Goal: Transaction & Acquisition: Download file/media

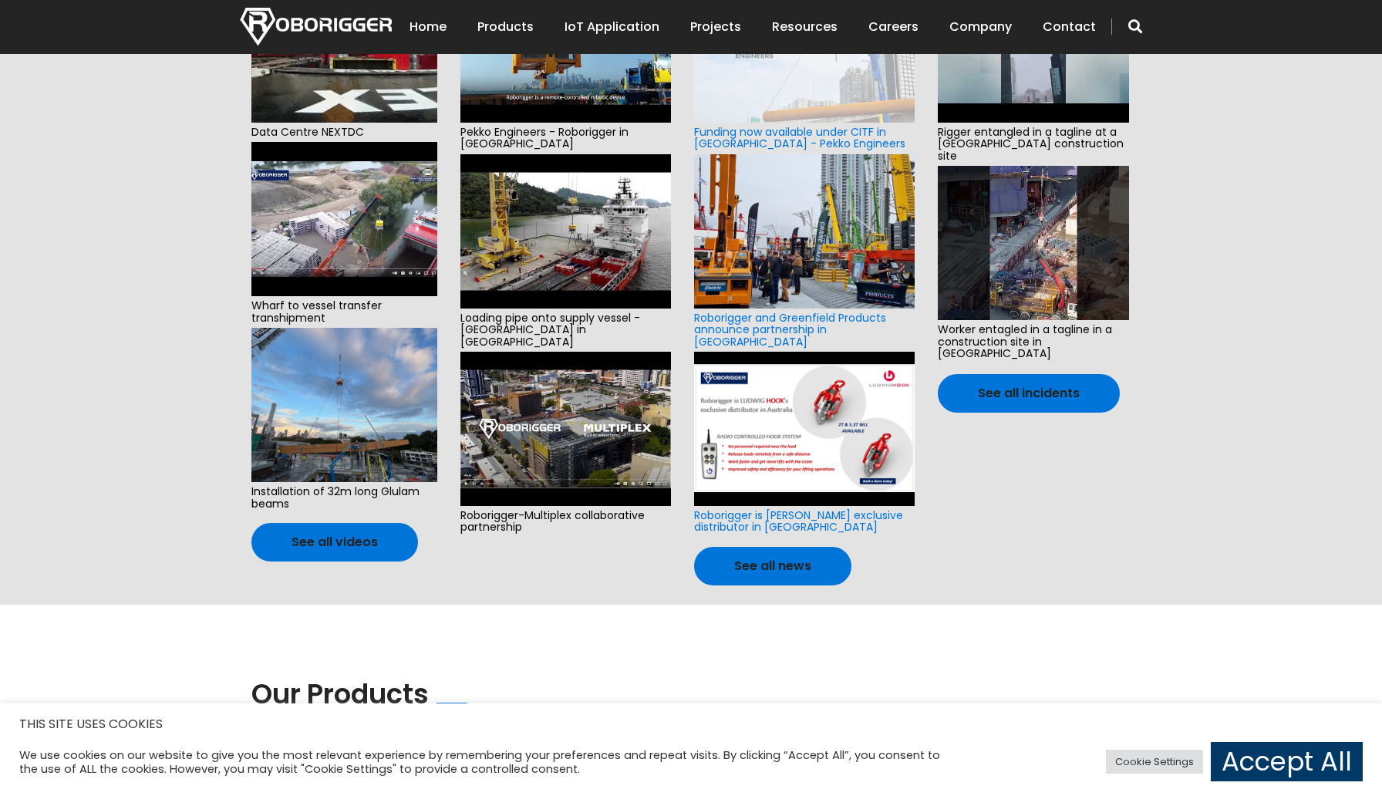
scroll to position [898, 0]
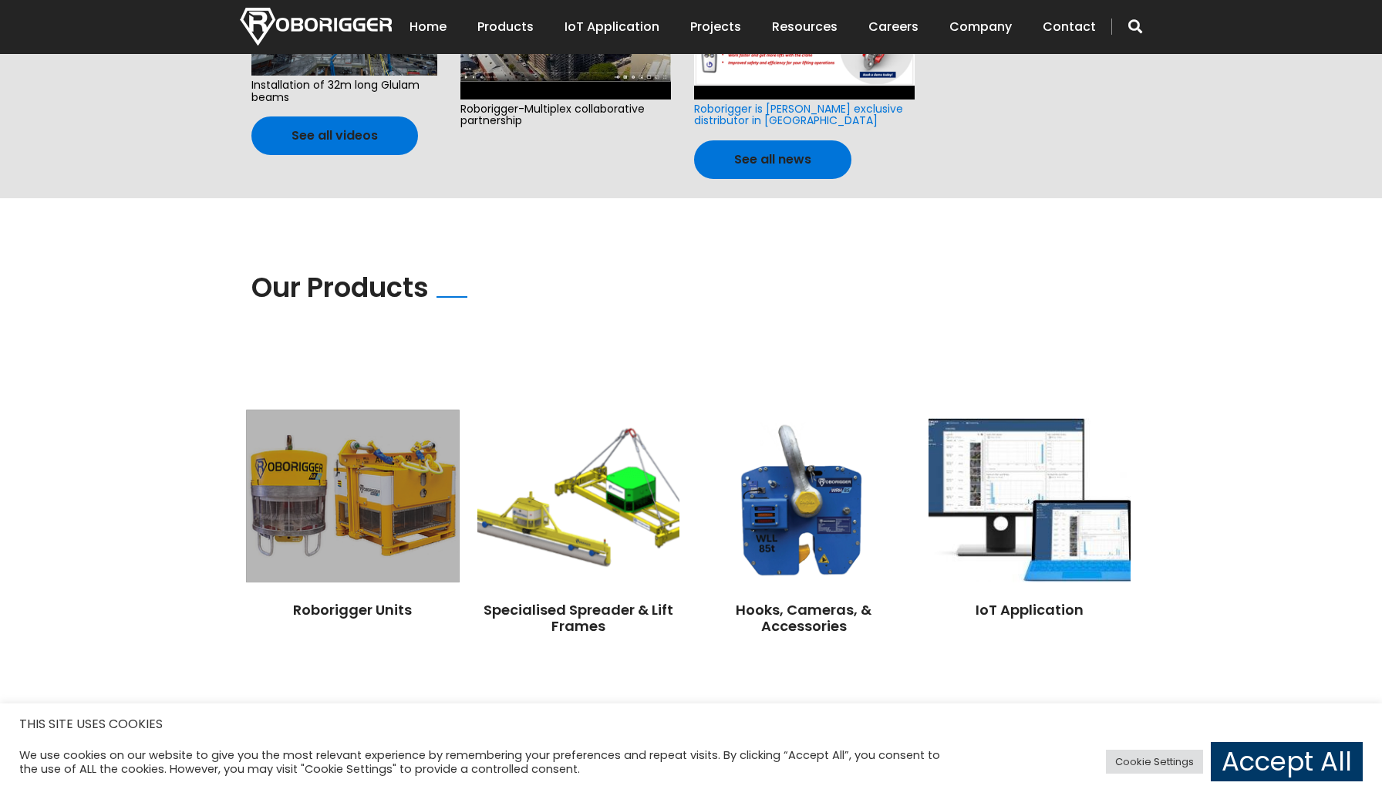
click at [416, 449] on img at bounding box center [352, 496] width 213 height 173
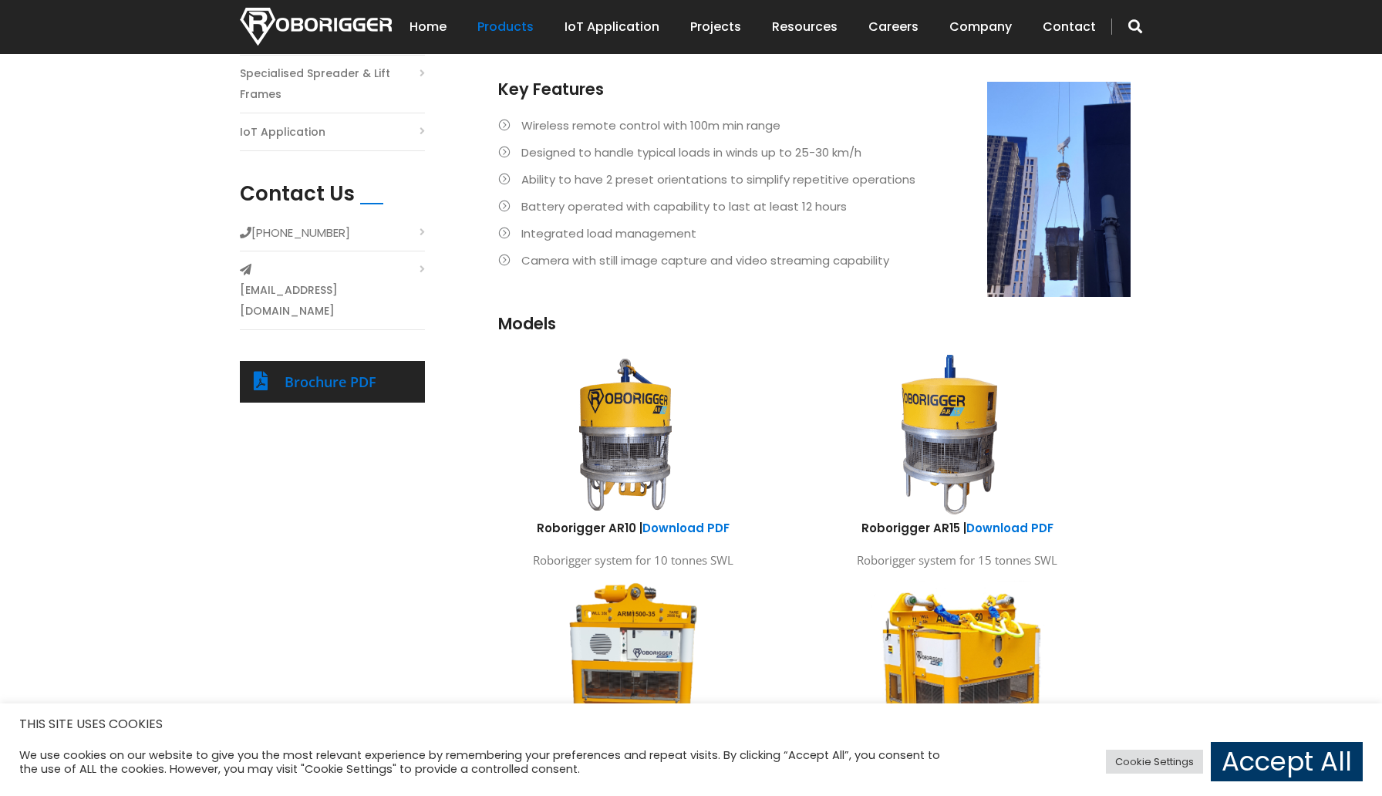
scroll to position [526, 0]
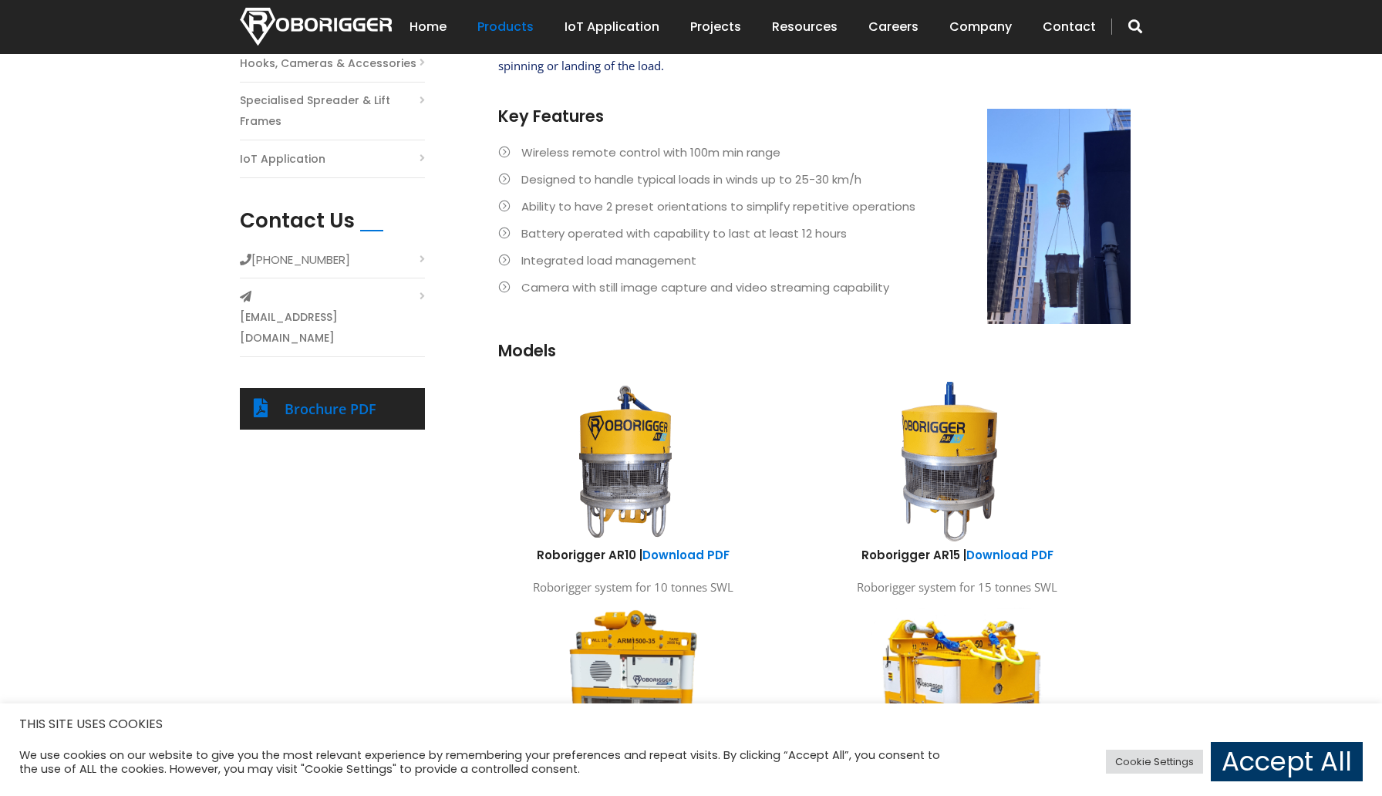
click at [364, 388] on div "Brochure PDF" at bounding box center [332, 409] width 185 height 42
click at [334, 399] on link "Brochure PDF" at bounding box center [331, 408] width 92 height 19
